Goal: Task Accomplishment & Management: Use online tool/utility

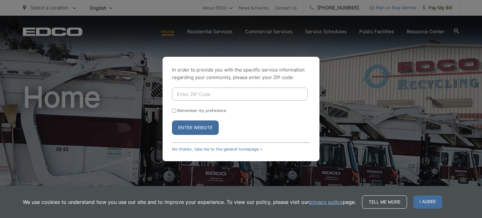
click at [184, 98] on input "Enter ZIP Code" at bounding box center [239, 94] width 135 height 13
type input "90755"
click at [174, 110] on input "Remember my preference" at bounding box center [174, 111] width 4 height 4
checkbox input "true"
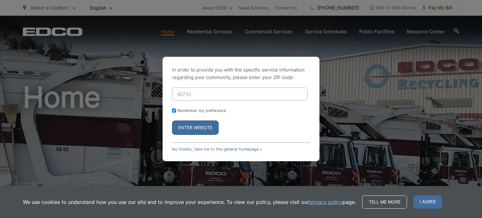
click at [204, 128] on button "Enter Website" at bounding box center [195, 127] width 47 height 14
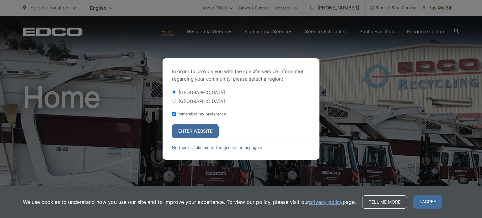
click at [175, 102] on input "[GEOGRAPHIC_DATA]" at bounding box center [174, 101] width 4 height 4
radio input "true"
click at [204, 131] on button "Enter Website" at bounding box center [195, 131] width 47 height 14
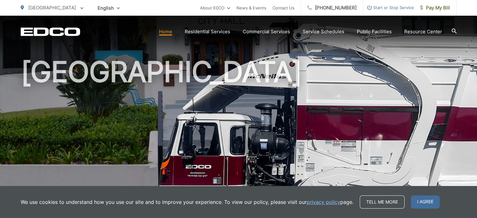
scroll to position [18, 0]
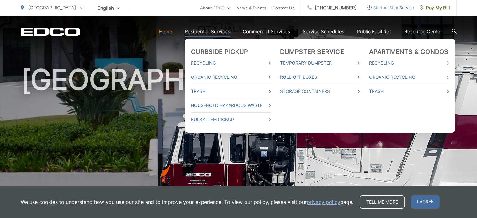
click at [220, 34] on link "Residential Services" at bounding box center [207, 32] width 45 height 8
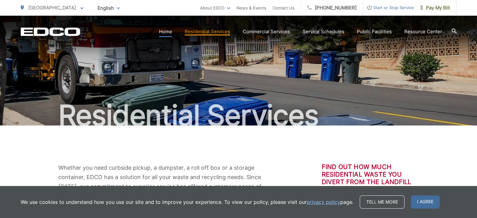
click at [169, 34] on link "Home" at bounding box center [165, 32] width 13 height 8
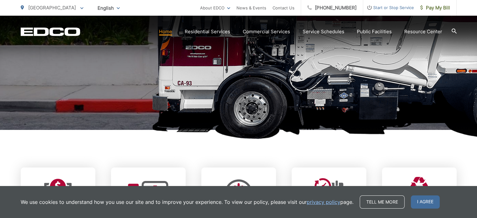
scroll to position [171, 0]
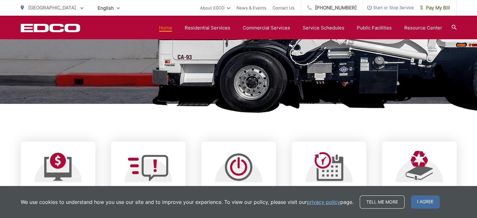
click at [420, 203] on iframe at bounding box center [415, 124] width 113 height 187
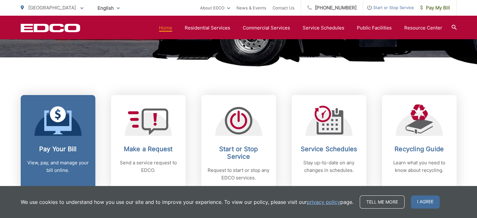
click at [53, 134] on icon at bounding box center [57, 122] width 27 height 24
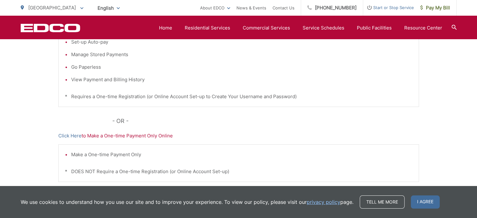
scroll to position [181, 0]
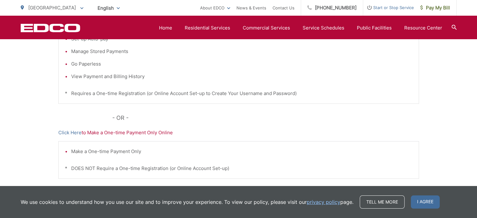
click at [153, 132] on p "Click Here to Make a One-time Payment Only Online" at bounding box center [238, 133] width 361 height 8
click at [145, 133] on p "Click Here to Make a One-time Payment Only Online" at bounding box center [238, 133] width 361 height 8
click at [120, 131] on p "Click Here to Make a One-time Payment Only Online" at bounding box center [238, 133] width 361 height 8
click at [78, 133] on link "Click Here" at bounding box center [69, 133] width 23 height 8
